Goal: Task Accomplishment & Management: Manage account settings

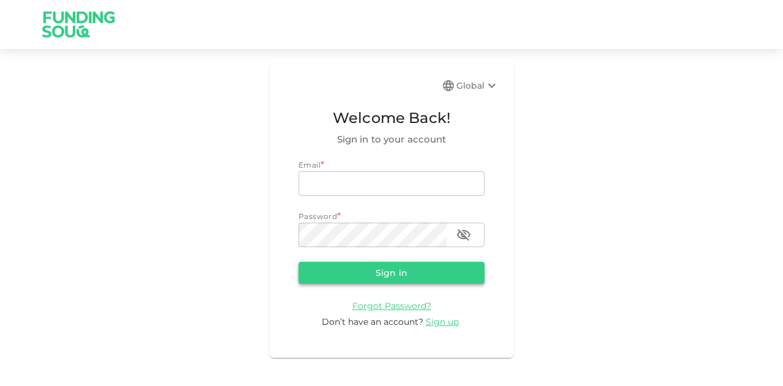
type input "mohanad.y.yasin@hotmail.com"
click at [362, 270] on button "Sign in" at bounding box center [391, 273] width 186 height 22
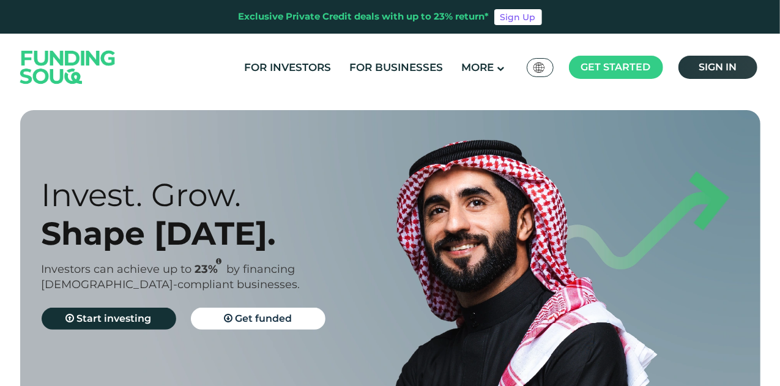
click at [708, 73] on span "Sign in" at bounding box center [717, 67] width 38 height 12
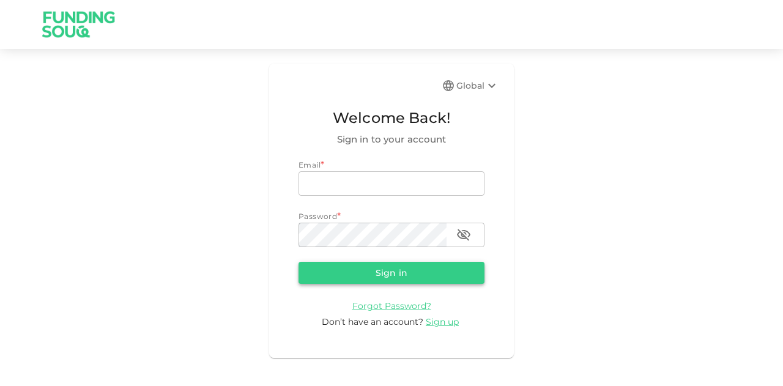
type input "[EMAIL_ADDRESS][PERSON_NAME][DOMAIN_NAME]"
click at [366, 261] on form "Email * email [EMAIL_ADDRESS][PERSON_NAME][DOMAIN_NAME] email Password * passwo…" at bounding box center [391, 243] width 186 height 169
click at [365, 279] on button "Sign in" at bounding box center [391, 273] width 186 height 22
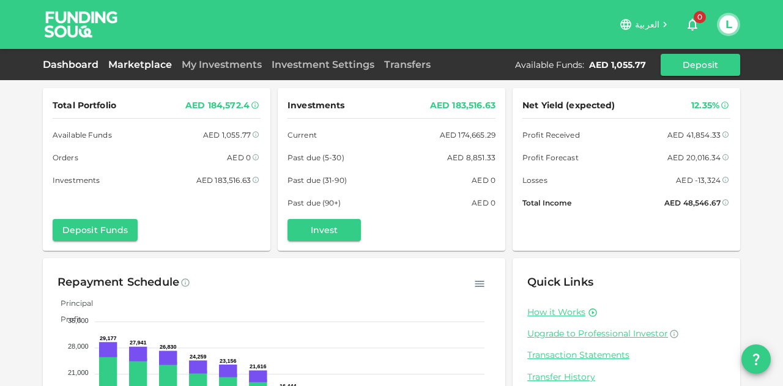
click at [173, 64] on link "Marketplace" at bounding box center [139, 65] width 73 height 12
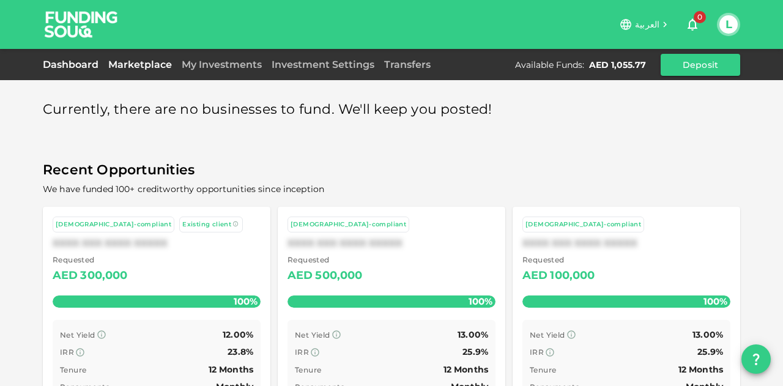
click at [46, 64] on link "Dashboard" at bounding box center [73, 65] width 61 height 12
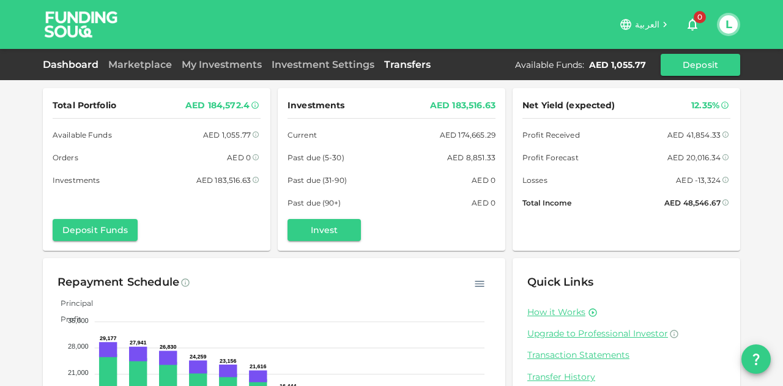
click at [423, 61] on link "Transfers" at bounding box center [407, 65] width 56 height 12
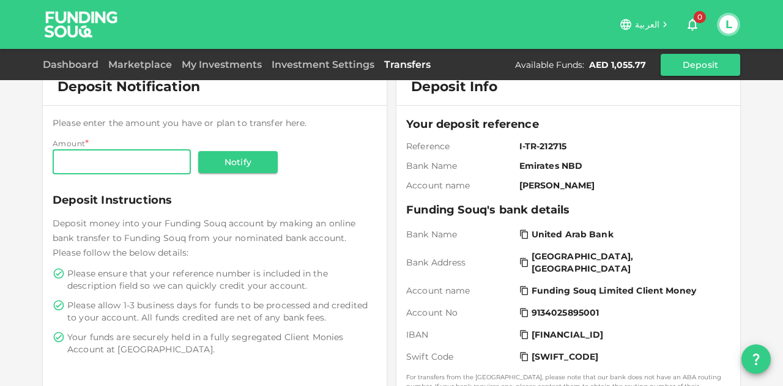
scroll to position [362, 0]
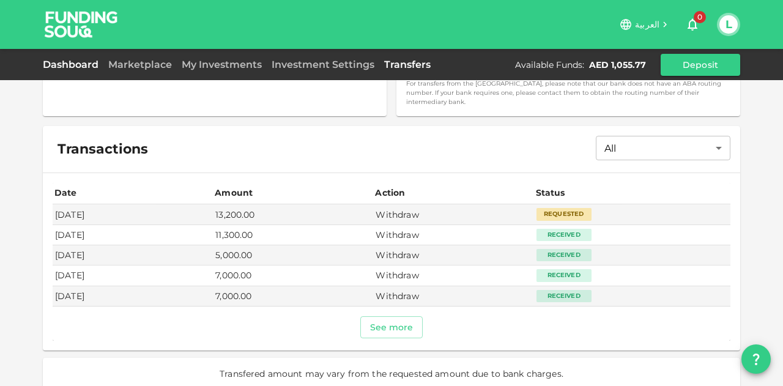
click at [85, 65] on link "Dashboard" at bounding box center [73, 65] width 61 height 12
